Goal: Information Seeking & Learning: Learn about a topic

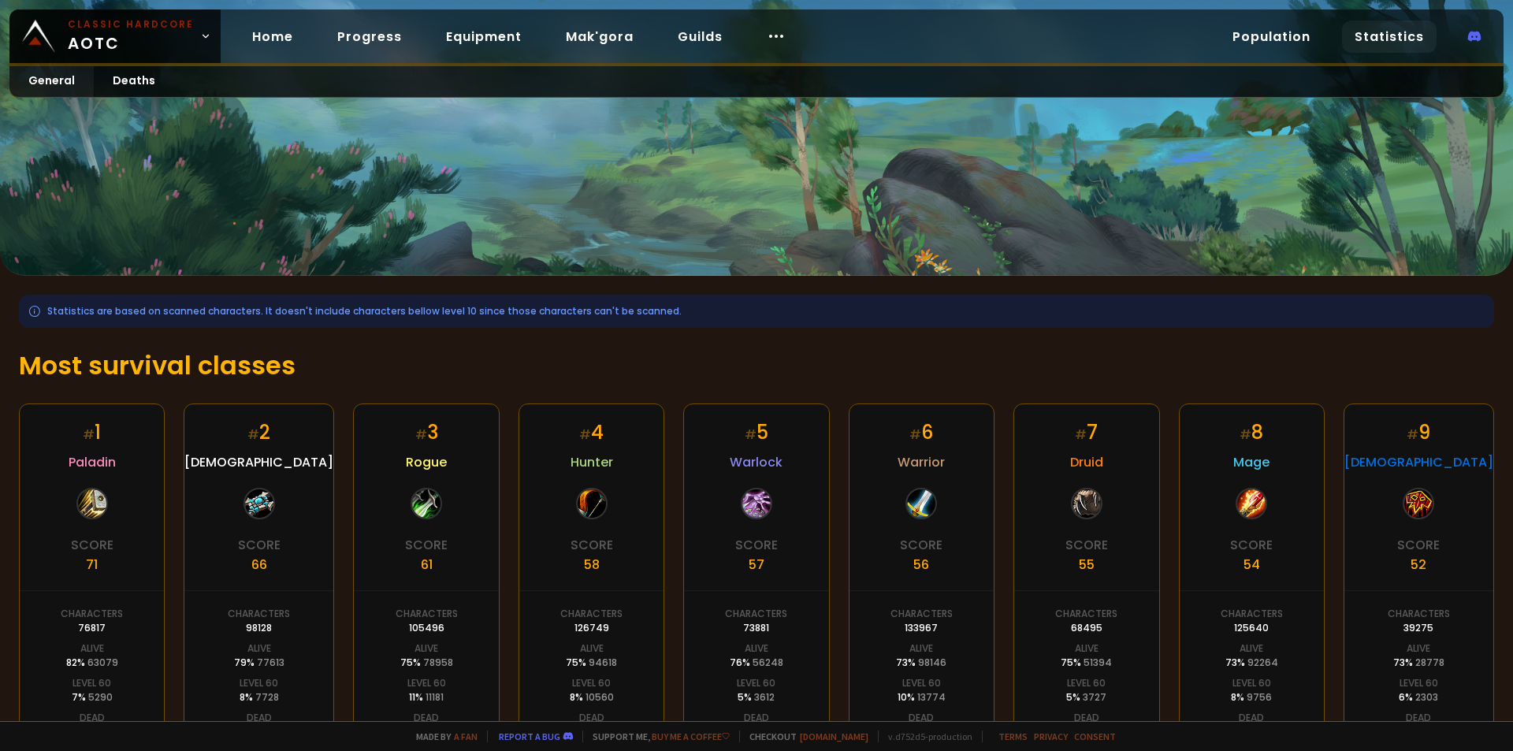
scroll to position [79, 0]
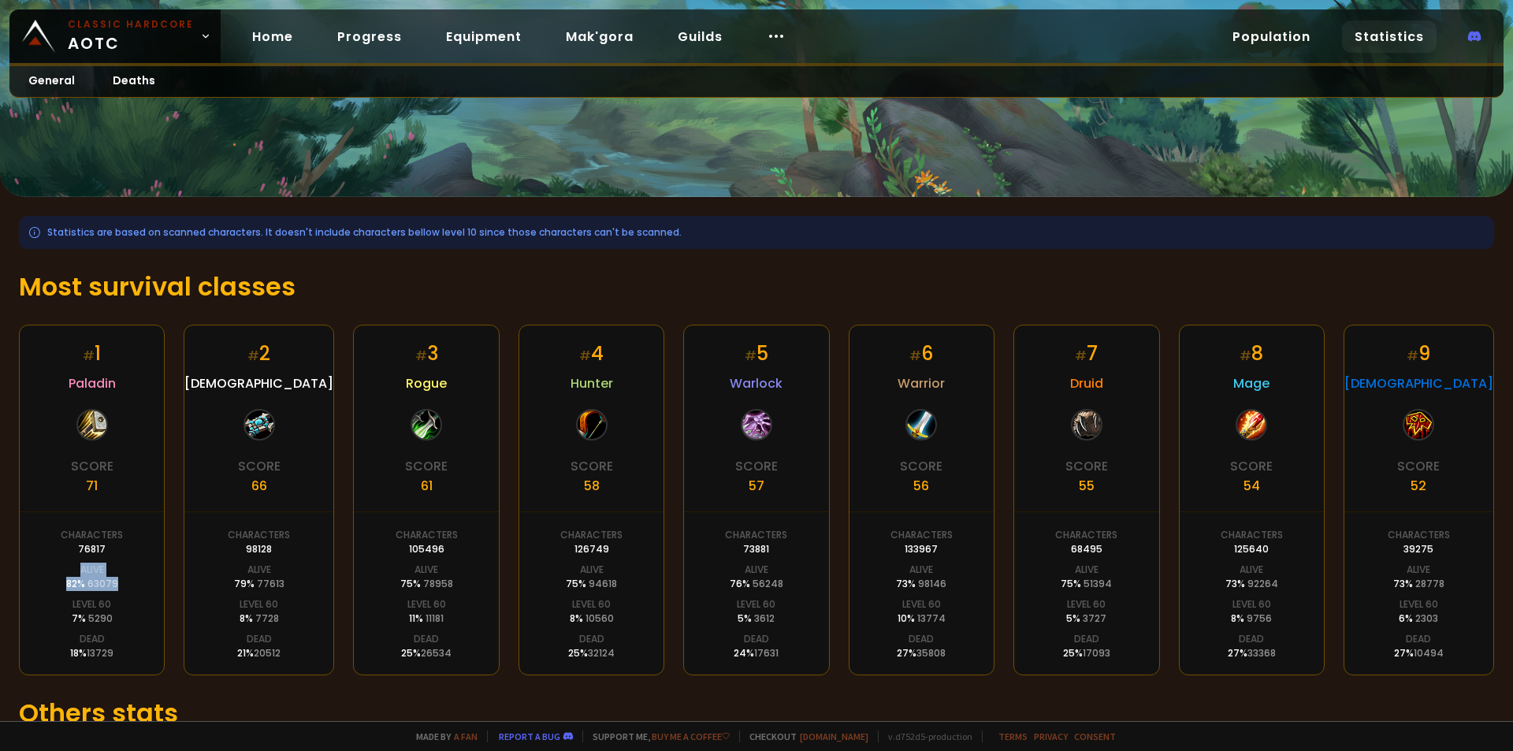
drag, startPoint x: 117, startPoint y: 581, endPoint x: 76, endPoint y: 574, distance: 41.6
click at [76, 574] on div "# 1 Paladin Score 71 Characters 76817 Alive 82 % 63079 Level 60 7 % 5290 Dead 1…" at bounding box center [92, 500] width 146 height 351
drag, startPoint x: 299, startPoint y: 585, endPoint x: 238, endPoint y: 570, distance: 62.7
click at [238, 570] on div "# 2 Priest Score 66 Characters 98128 Alive 79 % 77613 Level 60 8 % 7728 Dead 21…" at bounding box center [259, 500] width 150 height 351
click at [124, 589] on div "# 1 Paladin Score 71 Characters 76817 Alive 82 % 63079 Level 60 7 % 5290 Dead 1…" at bounding box center [92, 500] width 146 height 351
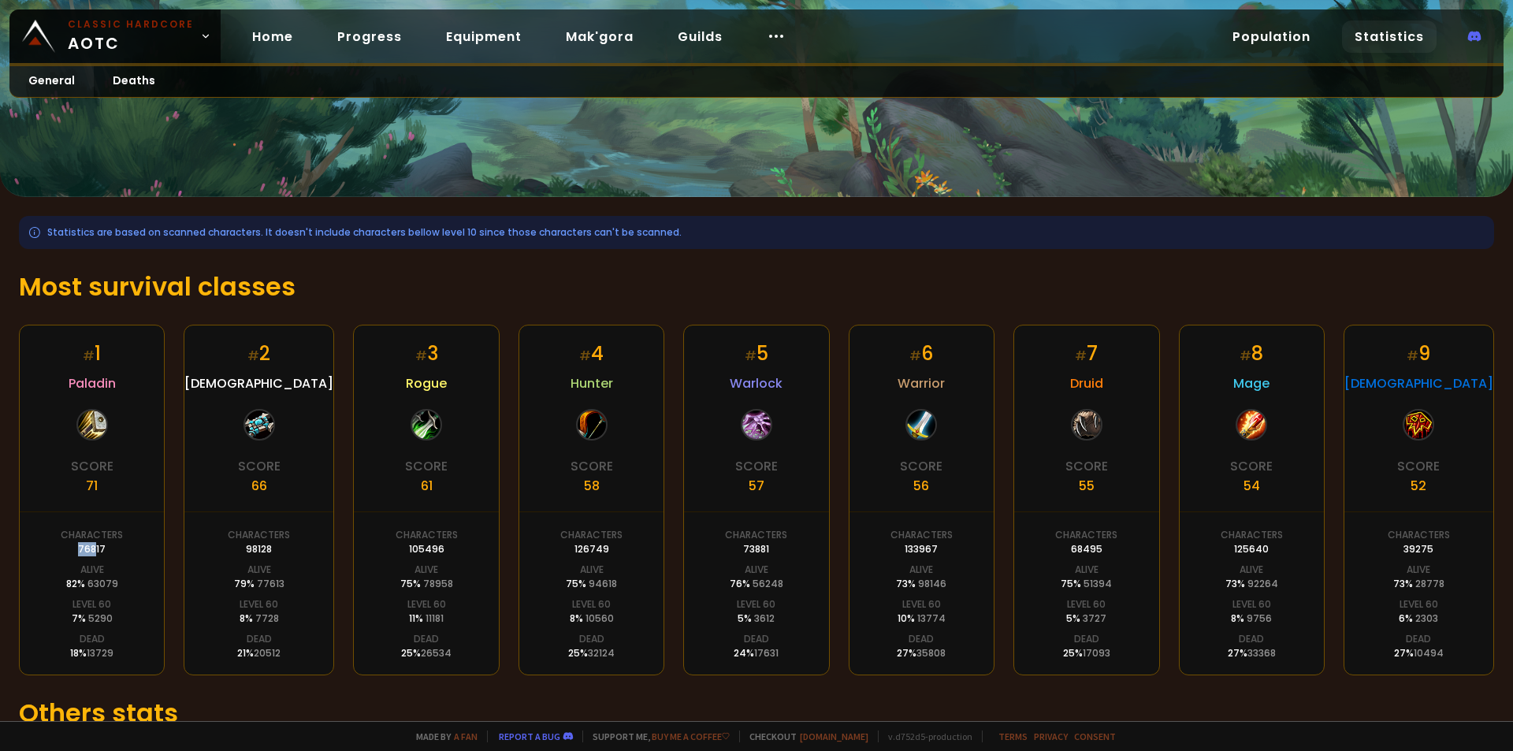
drag, startPoint x: 121, startPoint y: 549, endPoint x: 97, endPoint y: 552, distance: 24.5
click at [97, 552] on div "Characters 76817" at bounding box center [92, 542] width 62 height 28
click at [150, 598] on div "# 1 Paladin Score 71 Characters 76817 Alive 82 % 63079 Level 60 7 % 5290 Dead 1…" at bounding box center [92, 500] width 146 height 351
drag, startPoint x: 130, startPoint y: 653, endPoint x: 61, endPoint y: 611, distance: 80.7
click at [61, 611] on div "# 1 Paladin Score 71 Characters 76817 Alive 82 % 63079 Level 60 7 % 5290 Dead 1…" at bounding box center [92, 500] width 146 height 351
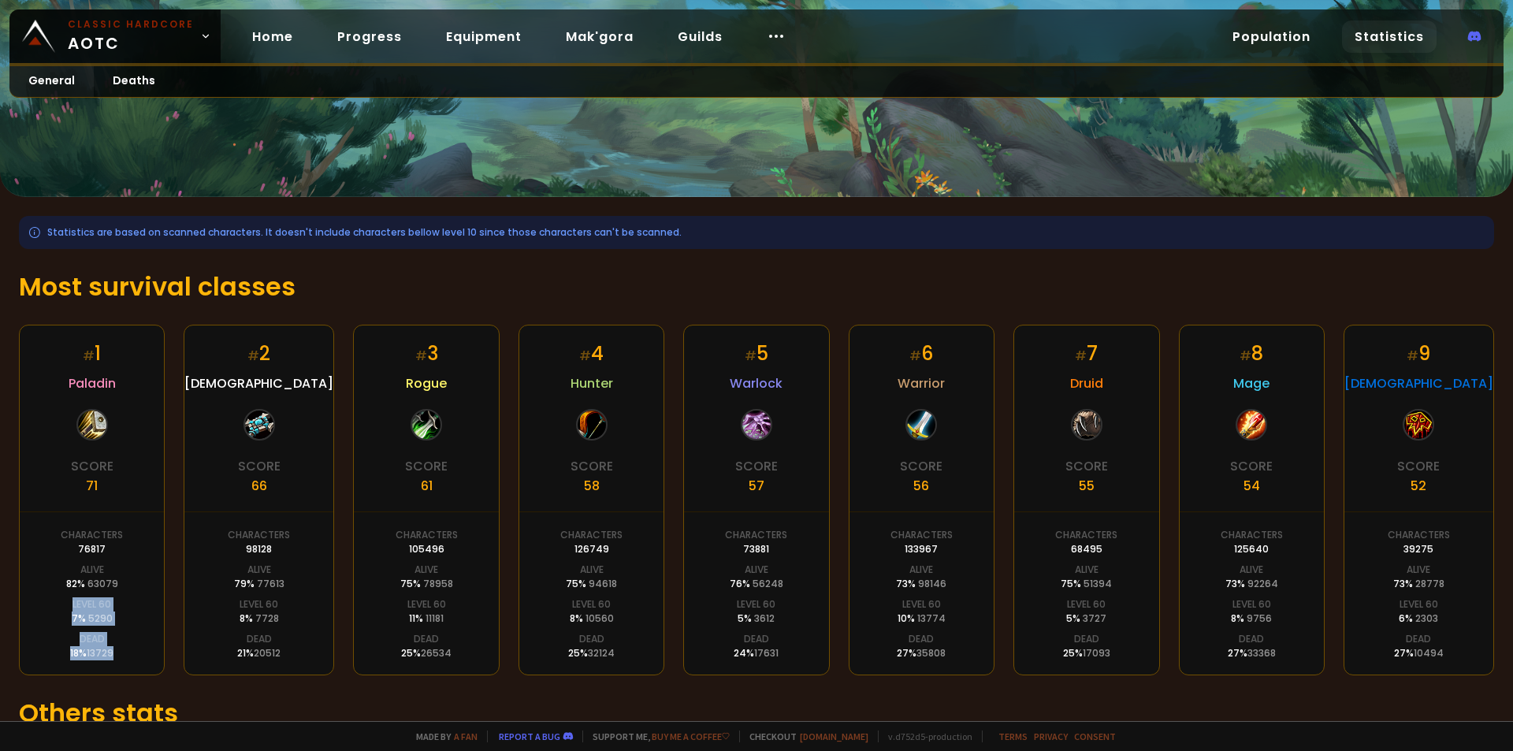
click at [128, 615] on div "# 1 Paladin Score 71 Characters 76817 Alive 82 % 63079 Level 60 7 % 5290 Dead 1…" at bounding box center [92, 500] width 146 height 351
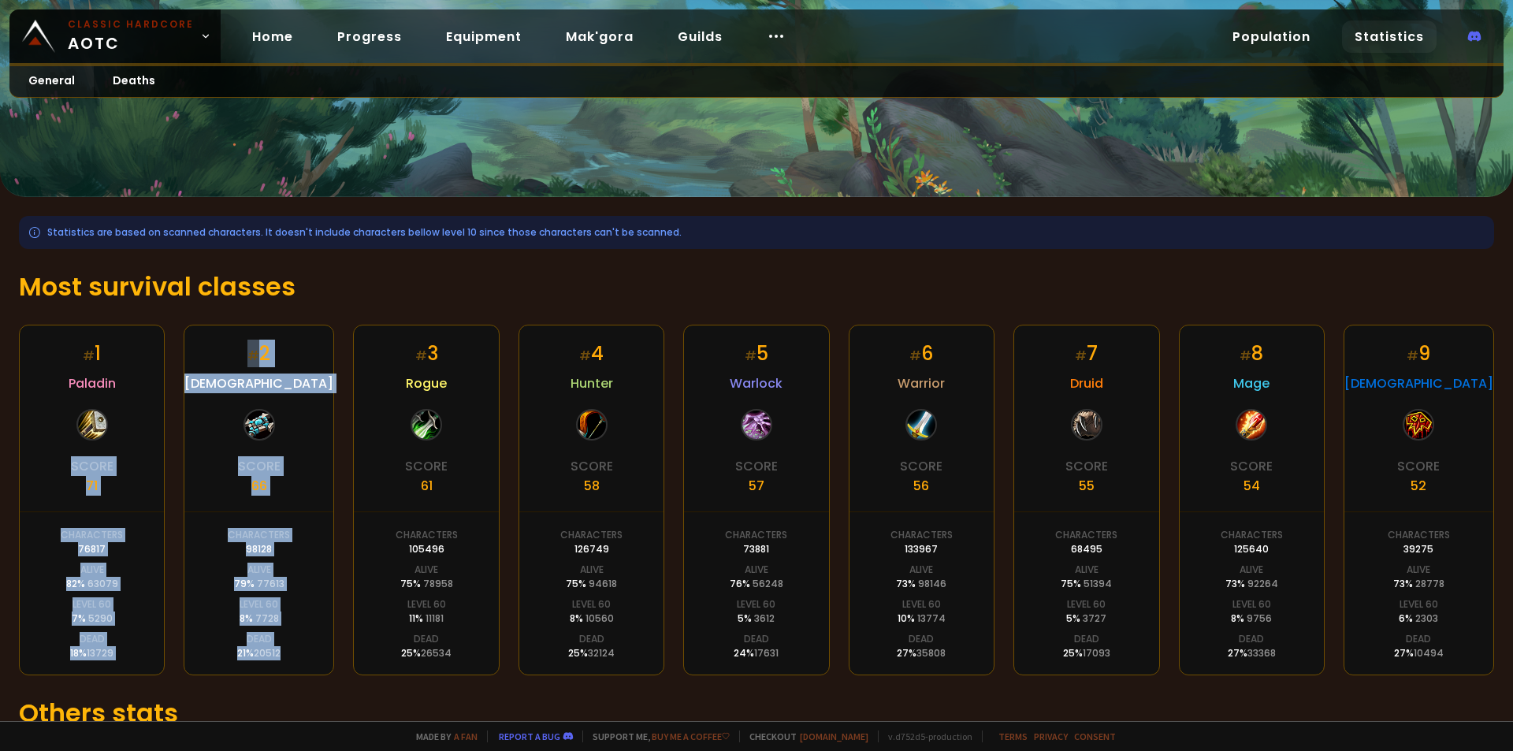
drag, startPoint x: 288, startPoint y: 652, endPoint x: 87, endPoint y: 405, distance: 318.1
click at [87, 405] on div "# 1 Paladin Score 71 Characters 76817 Alive 82 % 63079 Level 60 7 % 5290 Dead 1…" at bounding box center [756, 500] width 1475 height 351
click at [279, 430] on div "# 2 Priest Score 66 Characters 98128 Alive 79 % 77613 Level 60 8 % 7728 Dead 21…" at bounding box center [259, 500] width 150 height 351
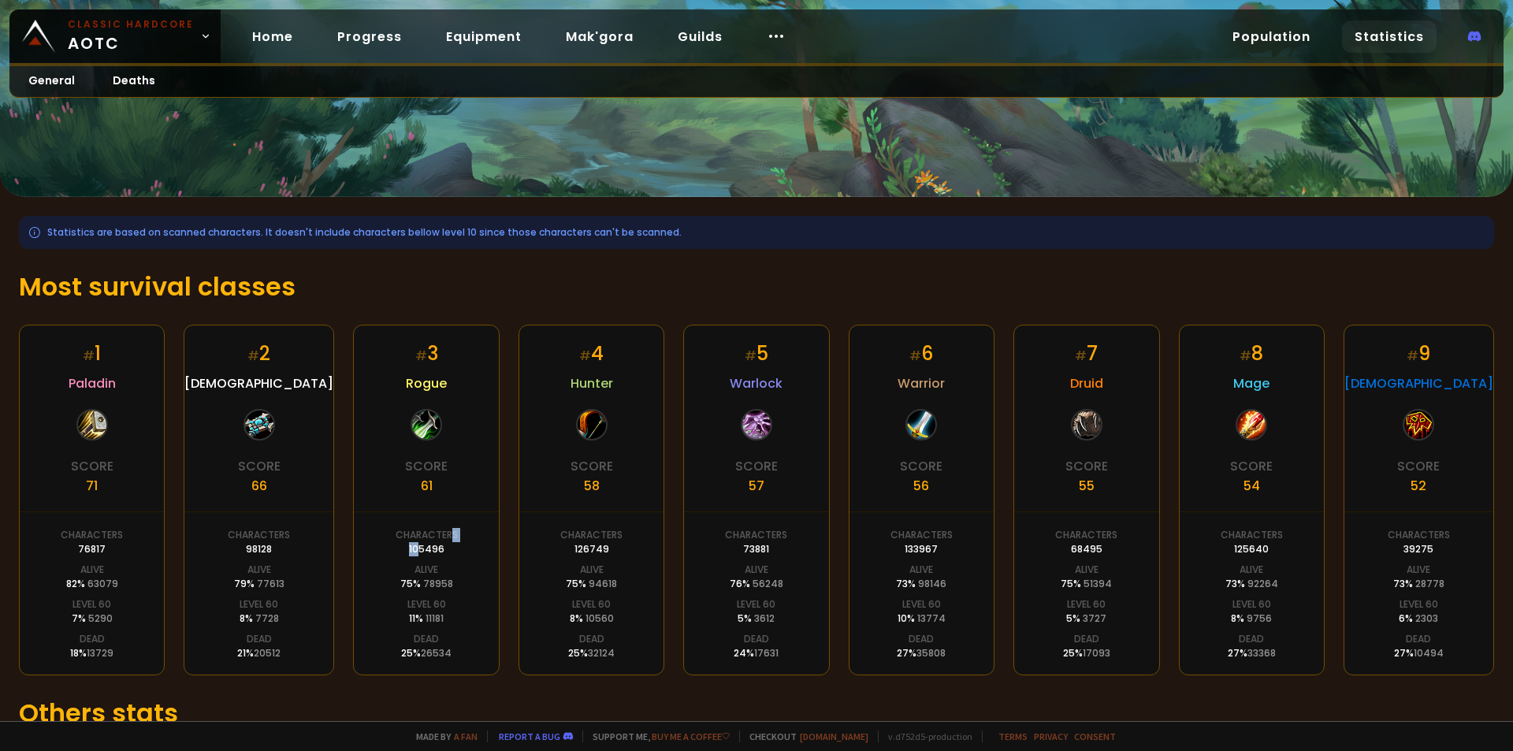
drag, startPoint x: 414, startPoint y: 548, endPoint x: 446, endPoint y: 546, distance: 32.4
click at [446, 546] on div "Characters 105496" at bounding box center [427, 542] width 62 height 28
drag, startPoint x: 289, startPoint y: 553, endPoint x: 223, endPoint y: 550, distance: 66.3
click at [223, 550] on div "# 2 Priest Score 66 Characters 98128 Alive 79 % 77613 Level 60 8 % 7728 Dead 21…" at bounding box center [259, 500] width 150 height 351
click at [239, 544] on div "Characters 98128" at bounding box center [259, 542] width 62 height 28
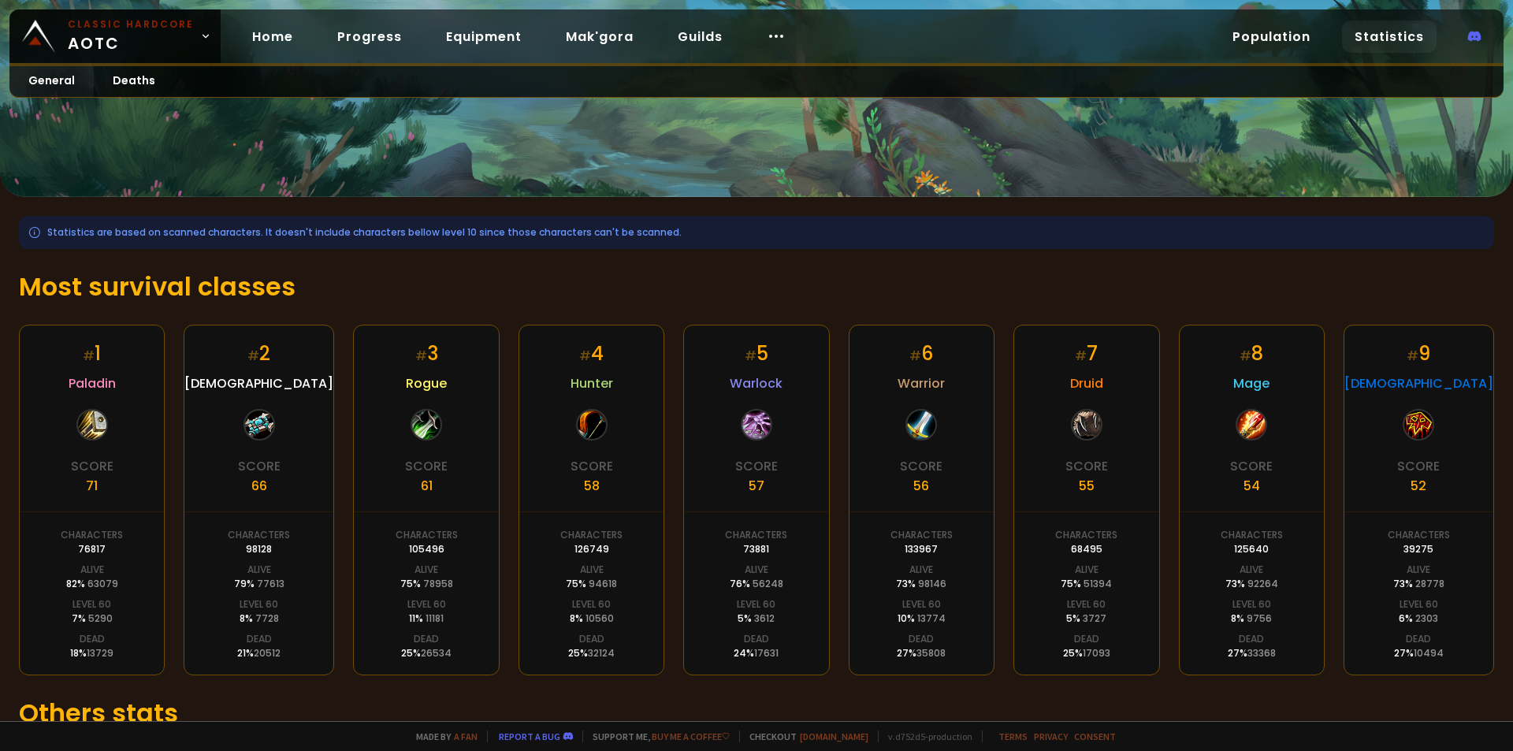
click at [247, 553] on div "98128" at bounding box center [259, 549] width 26 height 14
drag, startPoint x: 440, startPoint y: 552, endPoint x: 370, endPoint y: 538, distance: 71.5
click at [370, 538] on div "# 3 Rogue Score 61 Characters 105496 Alive 75 % 78958 Level 60 11 % 11181 Dead …" at bounding box center [426, 500] width 146 height 351
click at [430, 542] on div "105496" at bounding box center [426, 549] width 35 height 14
drag, startPoint x: 143, startPoint y: 556, endPoint x: 68, endPoint y: 378, distance: 193.2
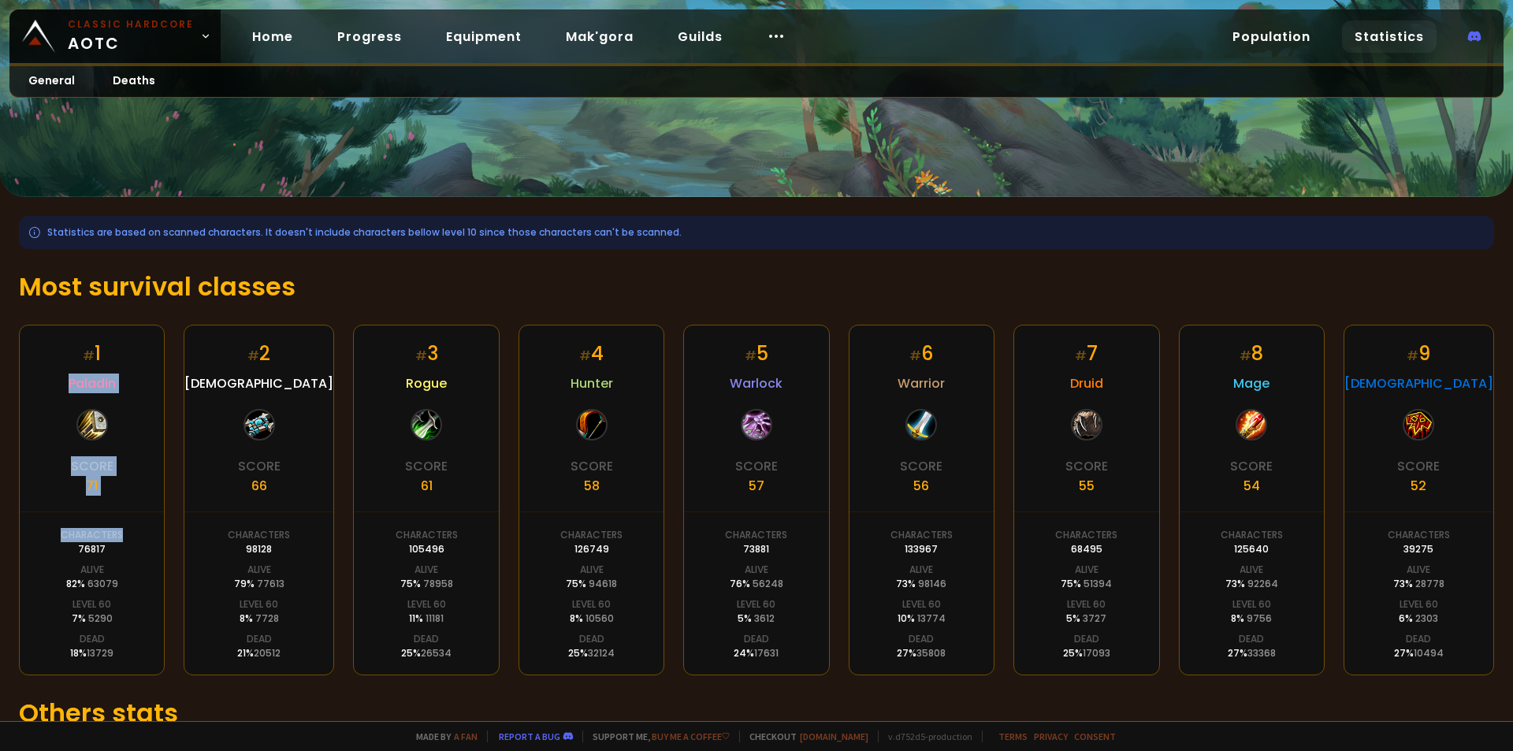
click at [61, 369] on div "# 1 Paladin Score 71 Characters 76817 Alive 82 % 63079 Level 60 7 % 5290 Dead 1…" at bounding box center [92, 500] width 146 height 351
drag, startPoint x: 63, startPoint y: 489, endPoint x: 64, endPoint y: 473, distance: 16.6
click at [63, 489] on div "# 1 Paladin Score 71 Characters 76817 Alive 82 % 63079 Level 60 7 % 5290 Dead 1…" at bounding box center [92, 500] width 146 height 351
